Goal: Navigation & Orientation: Understand site structure

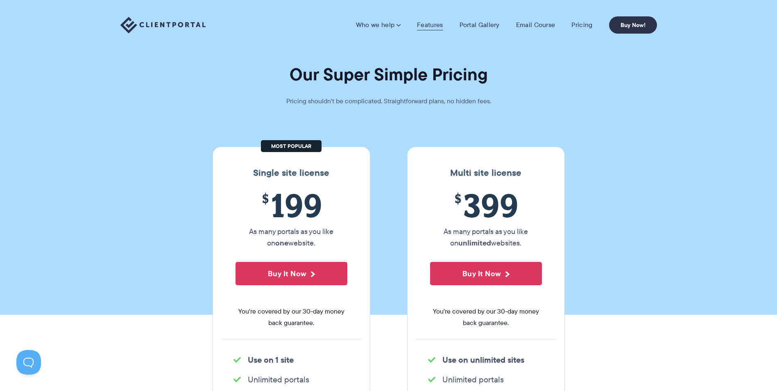
click at [433, 26] on link "Features" at bounding box center [430, 25] width 26 height 8
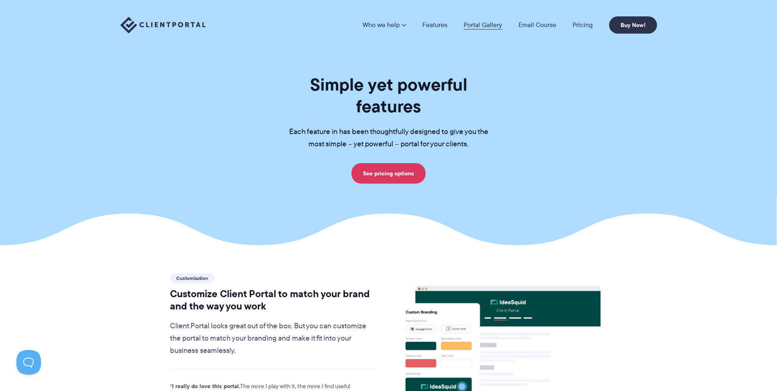
click at [492, 25] on link "Portal Gallery" at bounding box center [482, 25] width 38 height 7
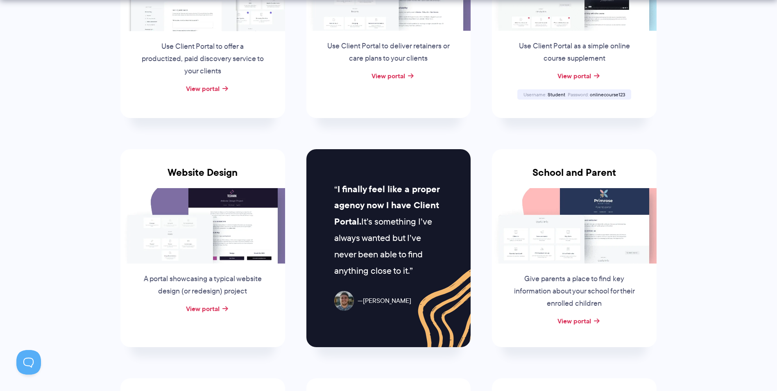
scroll to position [327, 0]
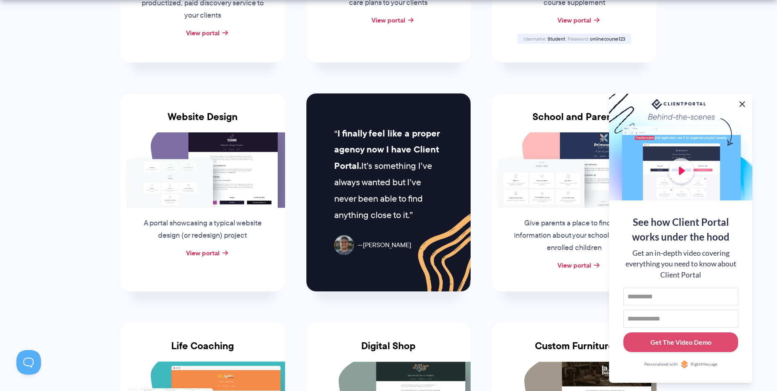
click at [741, 102] on button at bounding box center [742, 104] width 10 height 10
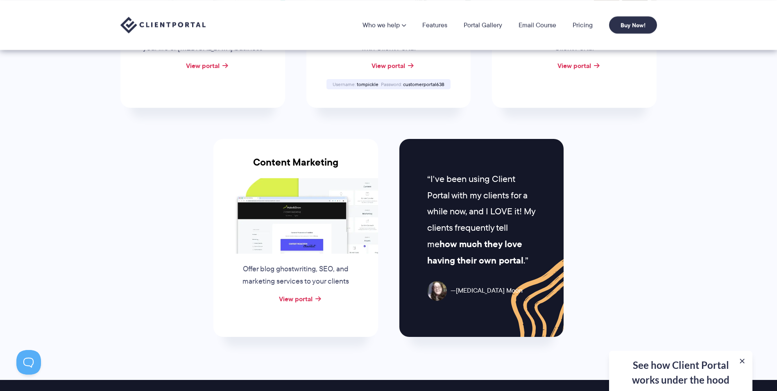
scroll to position [696, 0]
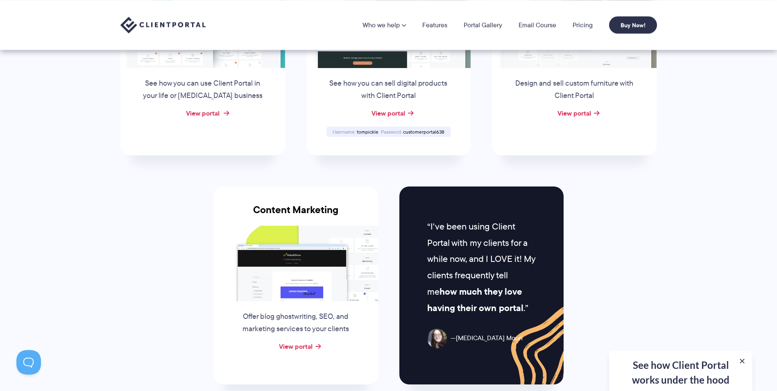
click at [204, 115] on link "View portal" at bounding box center [203, 113] width 34 height 10
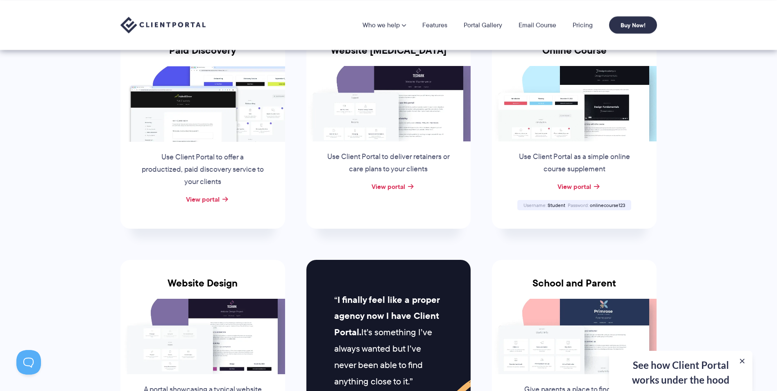
scroll to position [123, 0]
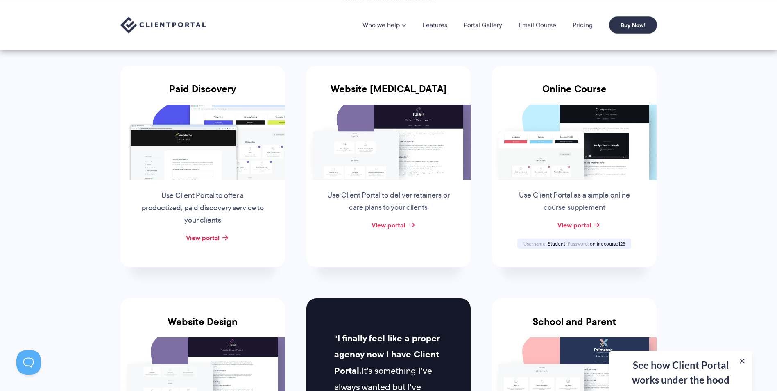
click at [391, 221] on link "View portal" at bounding box center [388, 225] width 34 height 10
click at [211, 237] on link "View portal" at bounding box center [203, 238] width 34 height 10
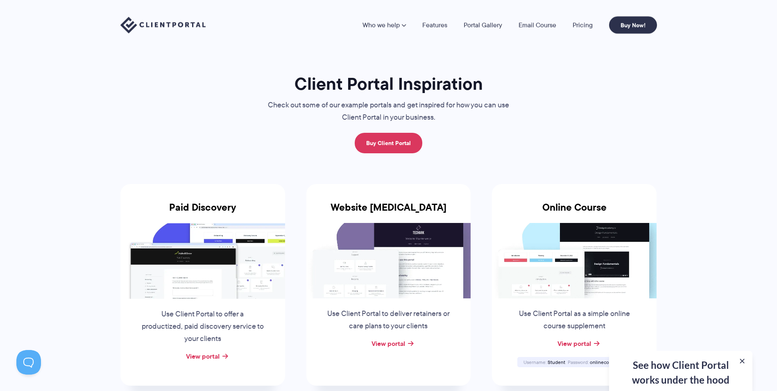
scroll to position [0, 0]
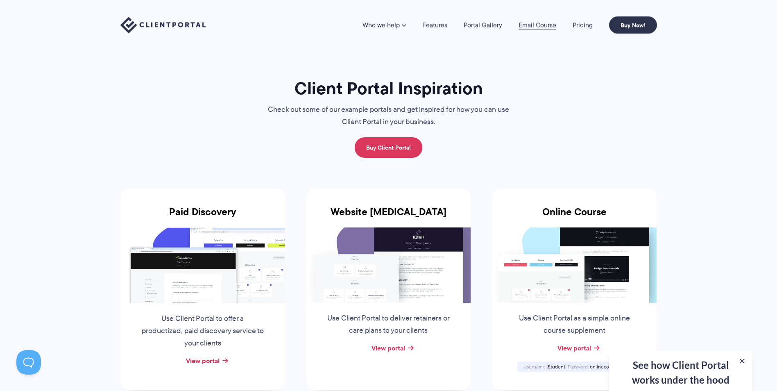
click at [545, 28] on link "Email Course" at bounding box center [537, 25] width 38 height 7
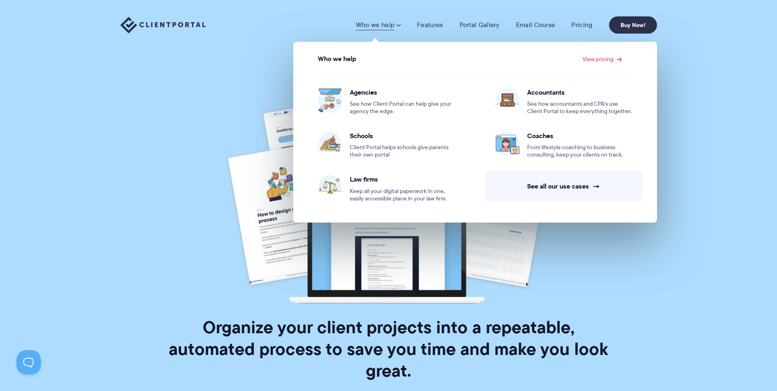
click at [149, 23] on img at bounding box center [162, 25] width 85 height 17
